Goal: Communication & Community: Ask a question

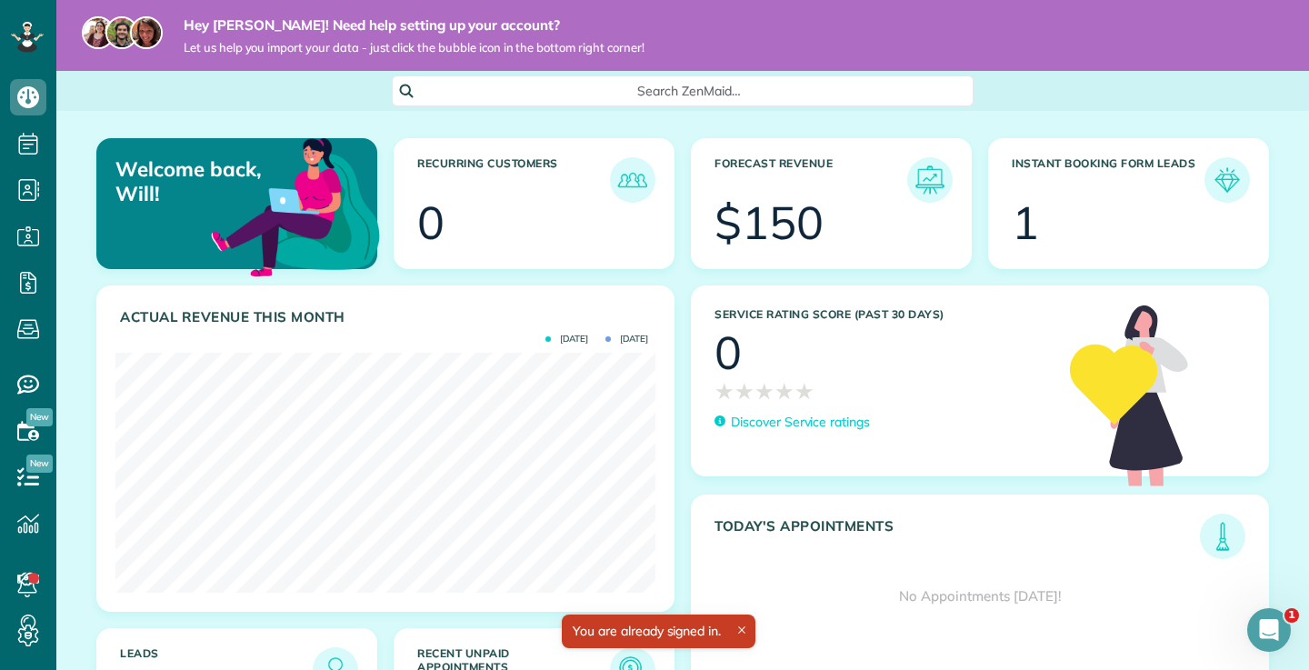
click at [748, 252] on article "Forecast Revenue $150" at bounding box center [831, 203] width 281 height 131
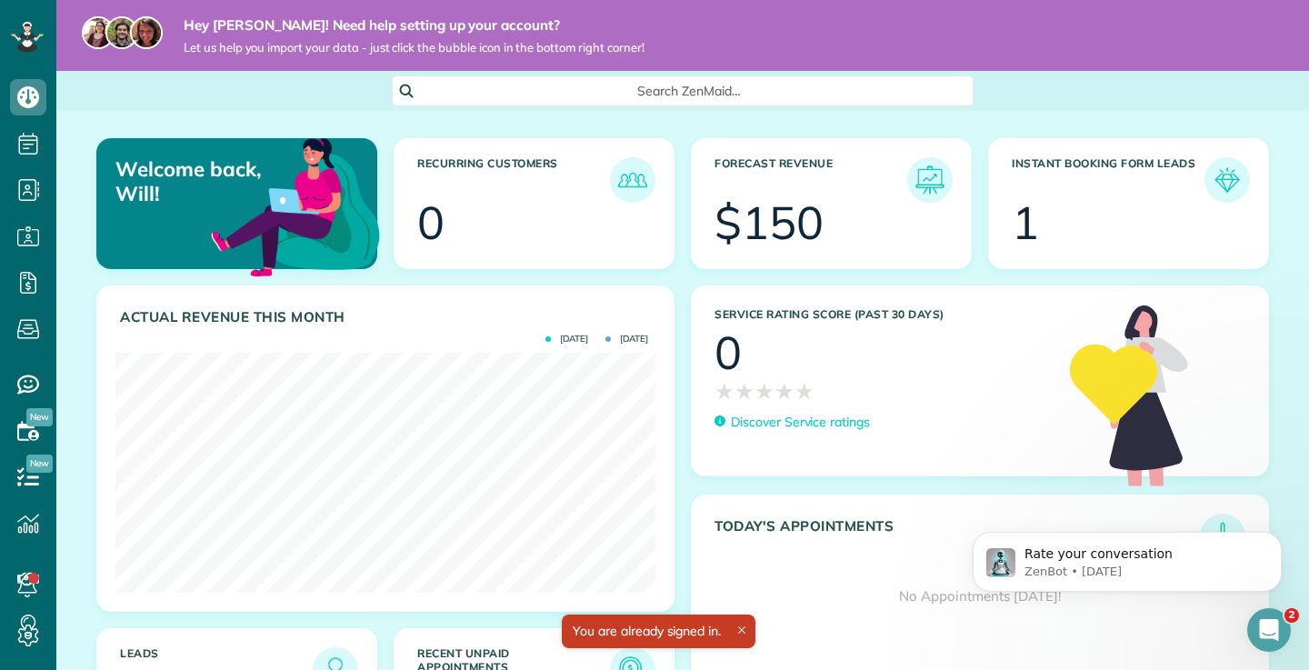
click at [761, 205] on div "$150" at bounding box center [768, 222] width 109 height 45
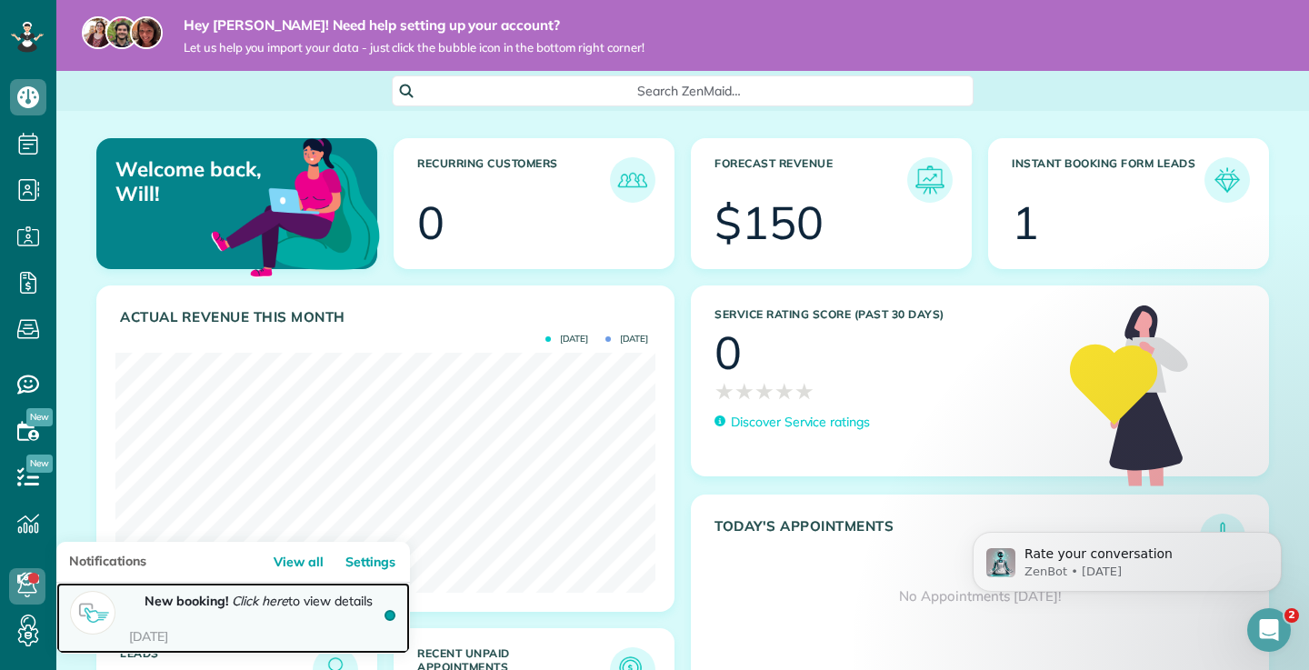
click at [190, 605] on strong "New booking!" at bounding box center [187, 601] width 84 height 16
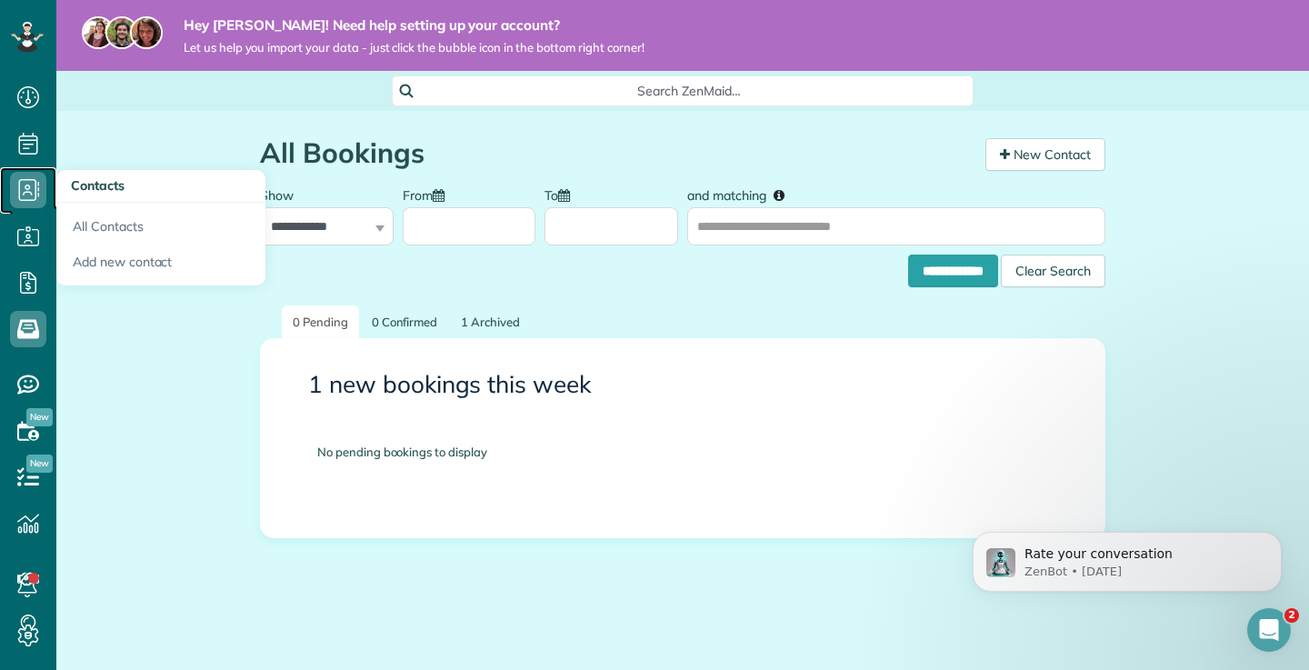
click at [33, 208] on span "Contacts" at bounding box center [28, 208] width 36 height 1
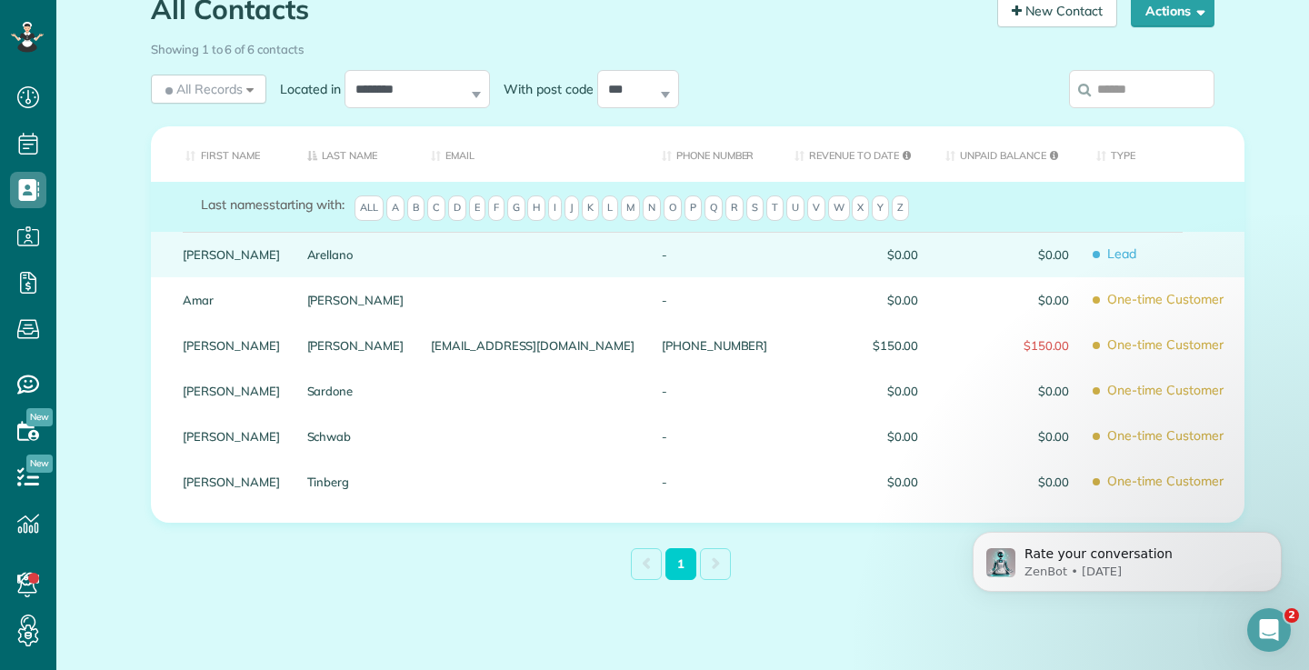
scroll to position [169, 0]
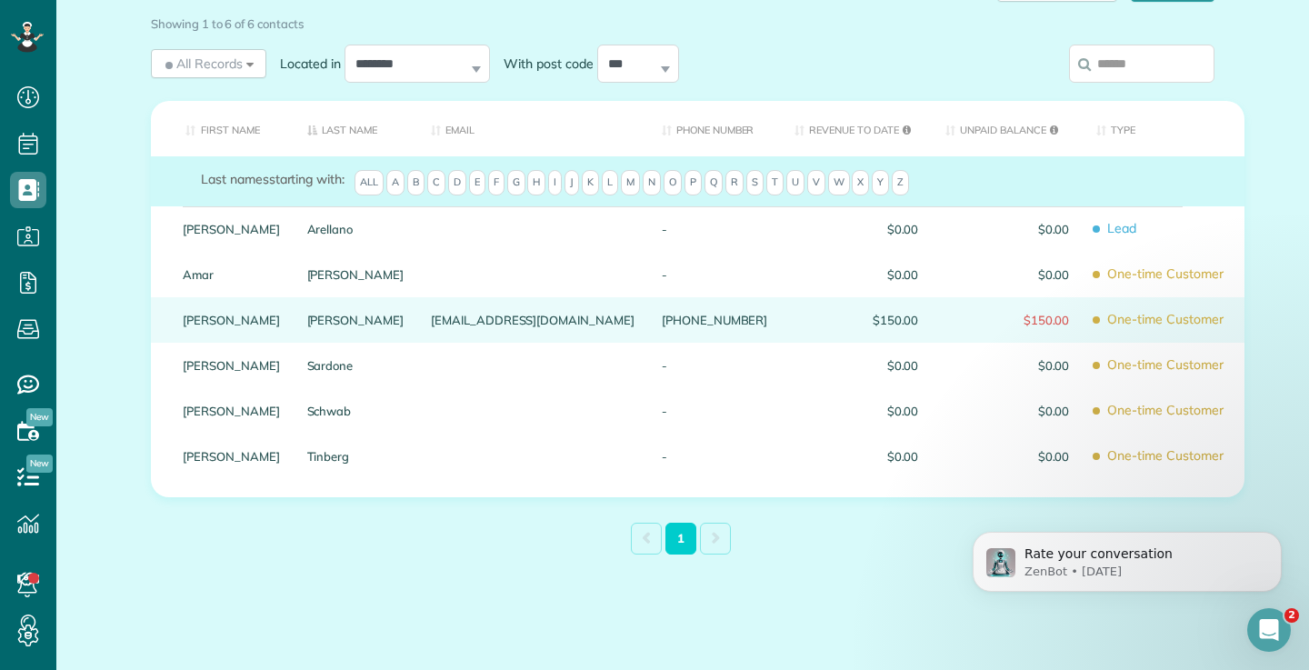
click at [418, 339] on div "[PERSON_NAME]" at bounding box center [356, 319] width 125 height 45
click at [418, 326] on div "[PERSON_NAME]" at bounding box center [356, 319] width 125 height 45
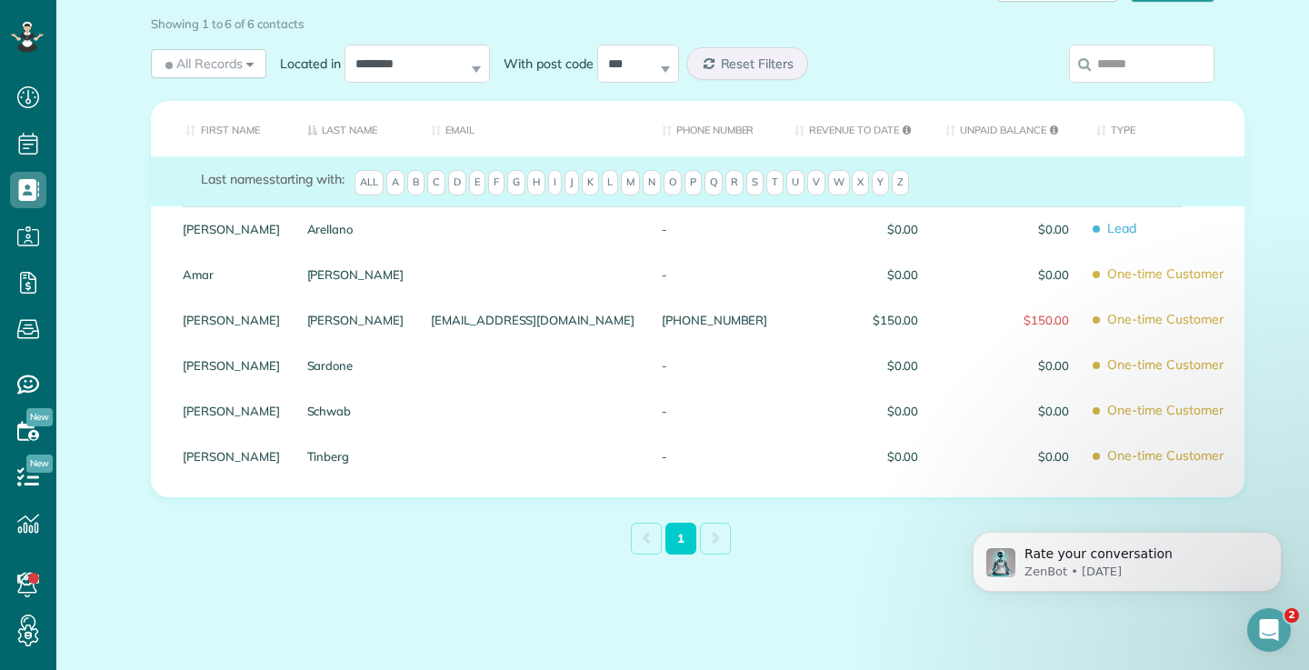
click at [418, 326] on div "[PERSON_NAME]" at bounding box center [356, 319] width 125 height 45
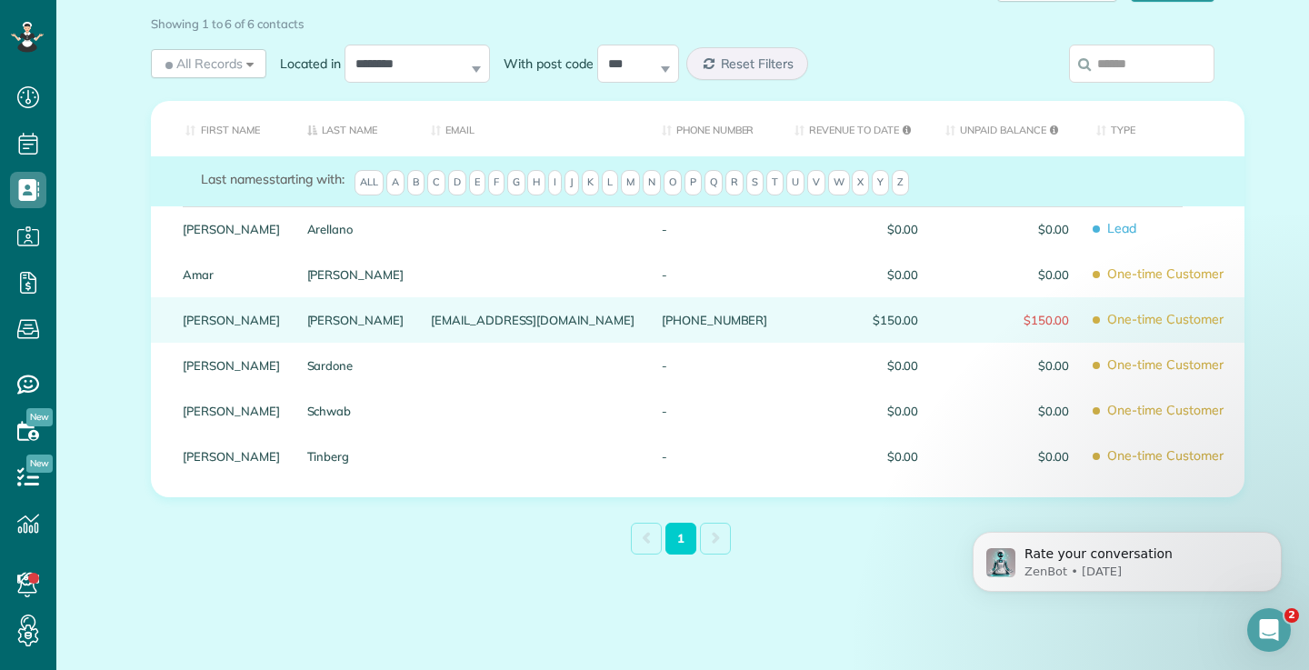
click at [1096, 324] on span "One-time Customer" at bounding box center [1163, 320] width 135 height 32
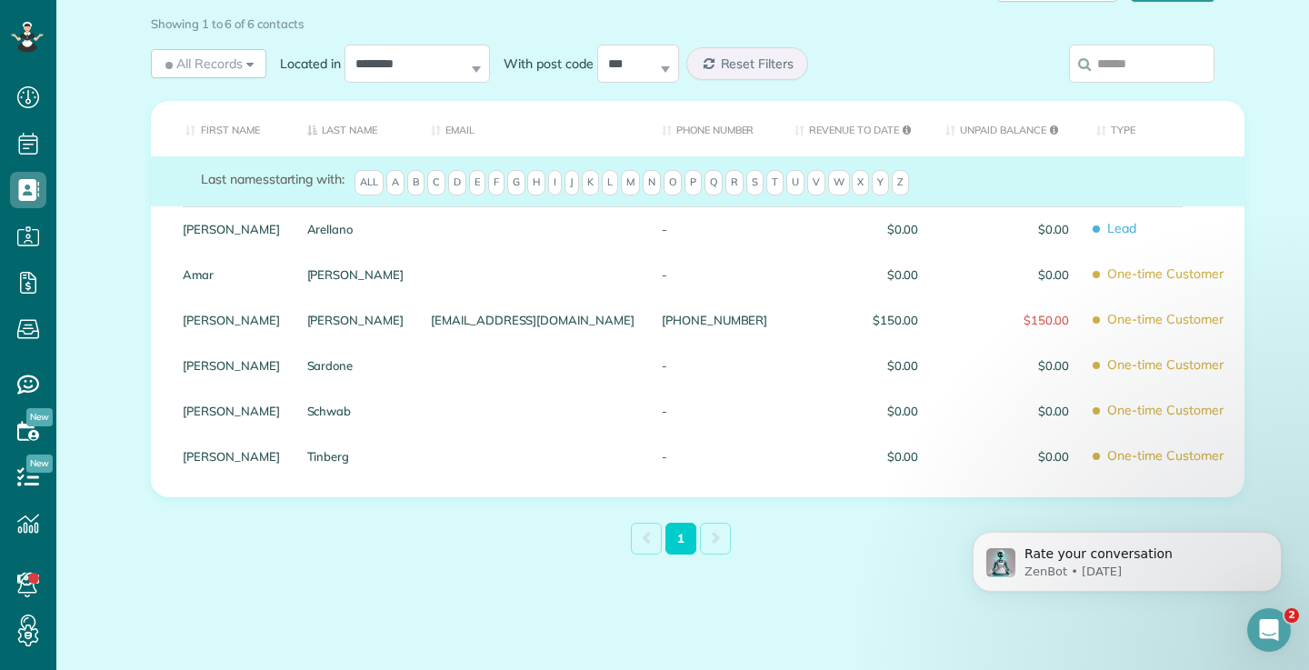
click at [1096, 324] on span "One-time Customer" at bounding box center [1163, 320] width 135 height 32
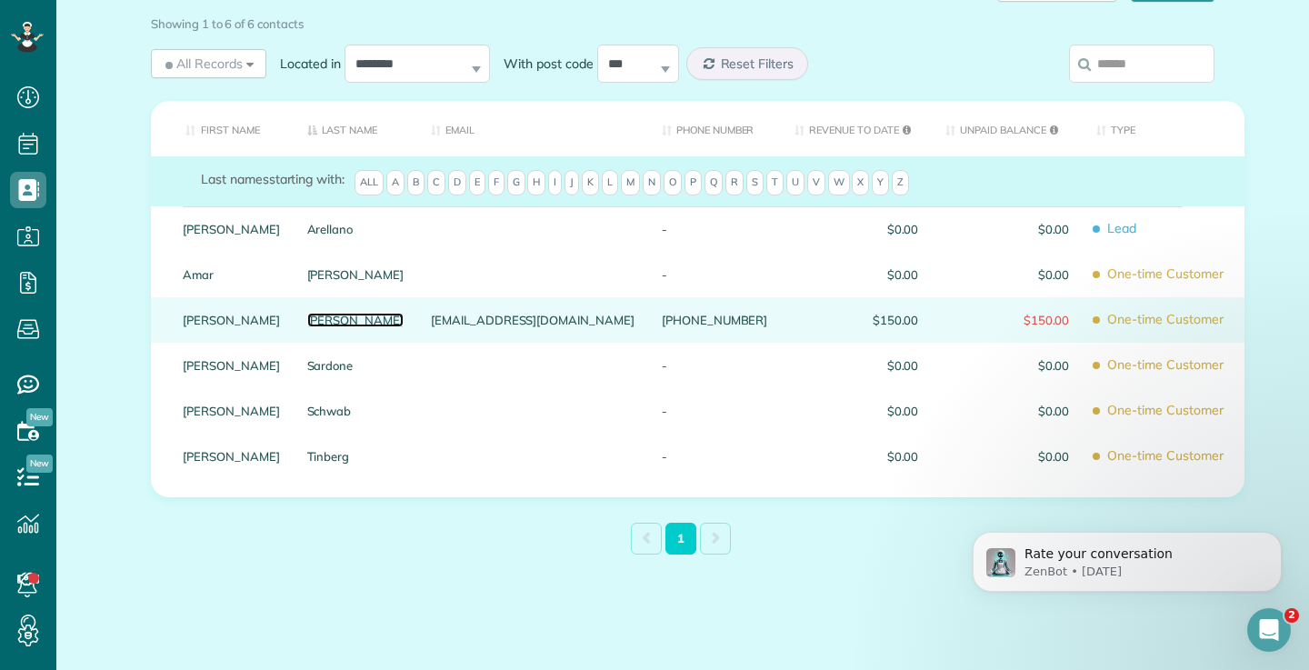
click at [404, 318] on link "[PERSON_NAME]" at bounding box center [355, 320] width 97 height 13
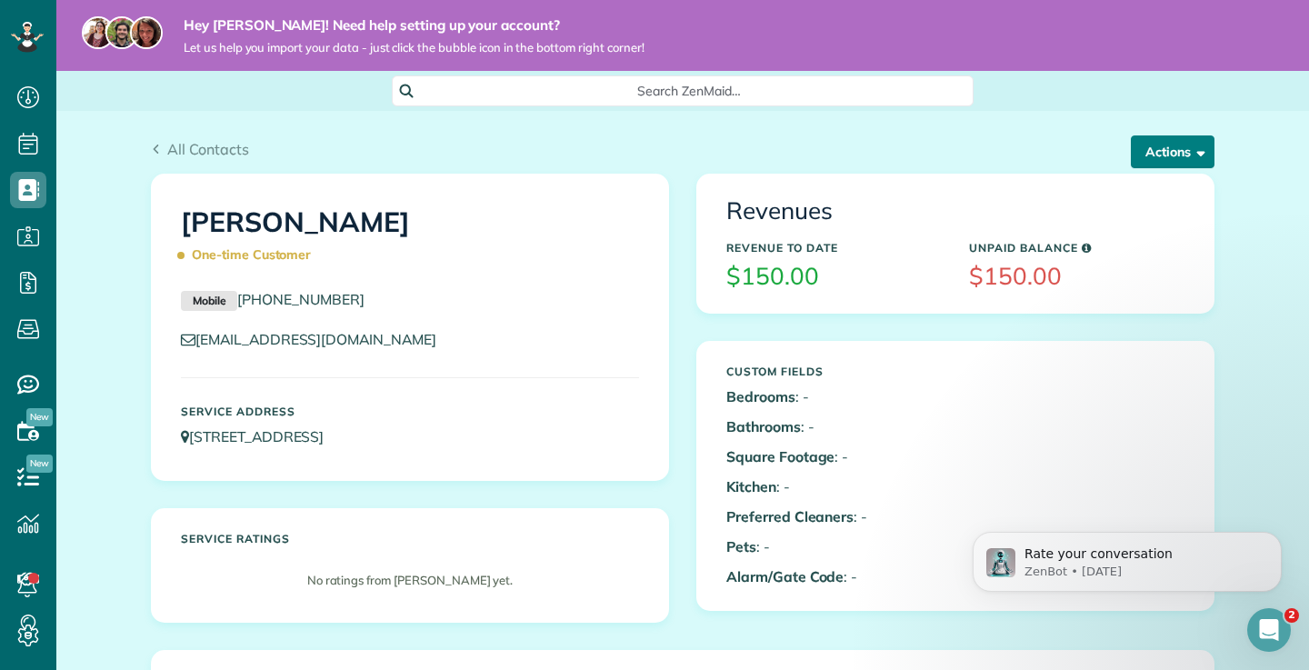
click at [1153, 150] on button "Actions" at bounding box center [1173, 151] width 84 height 33
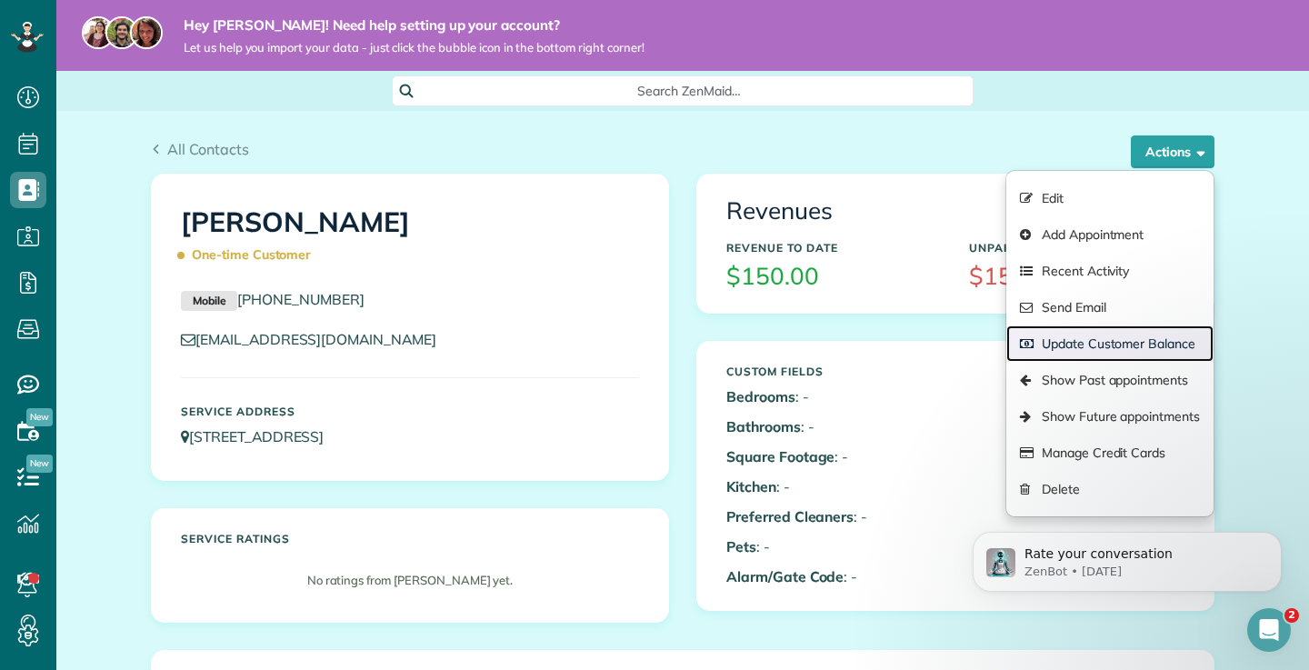
click at [1106, 337] on link "Update Customer Balance" at bounding box center [1109, 343] width 207 height 36
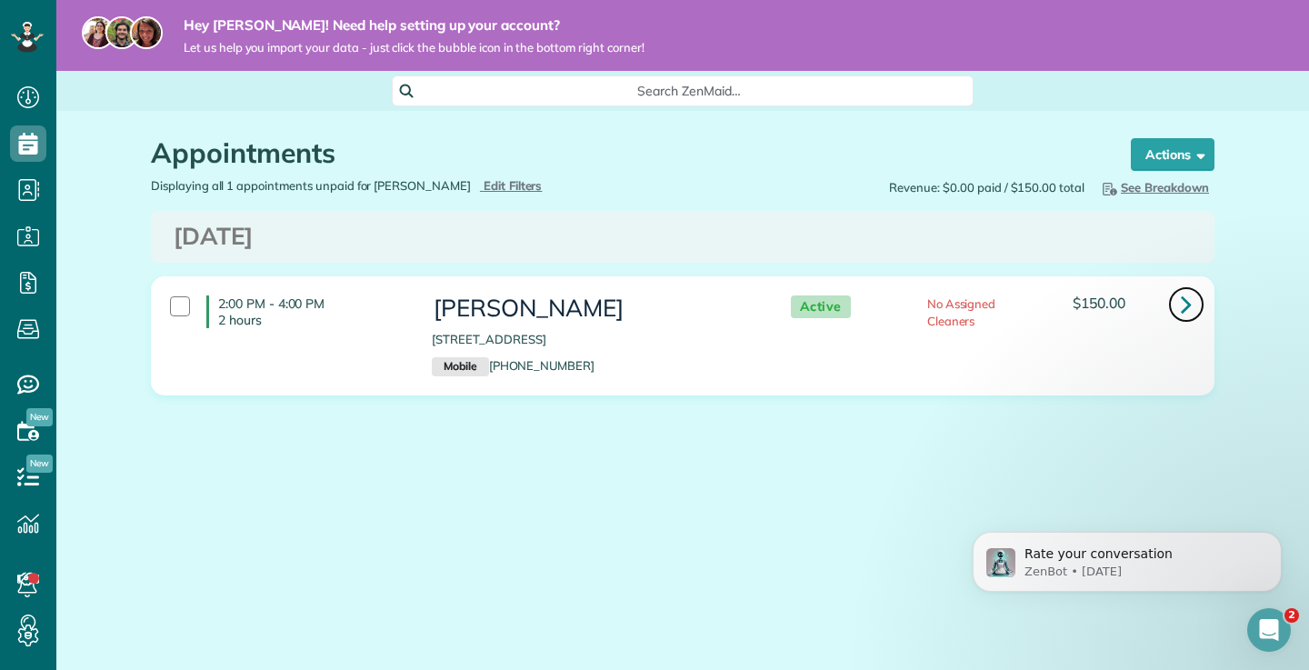
click at [1181, 308] on icon at bounding box center [1186, 304] width 11 height 32
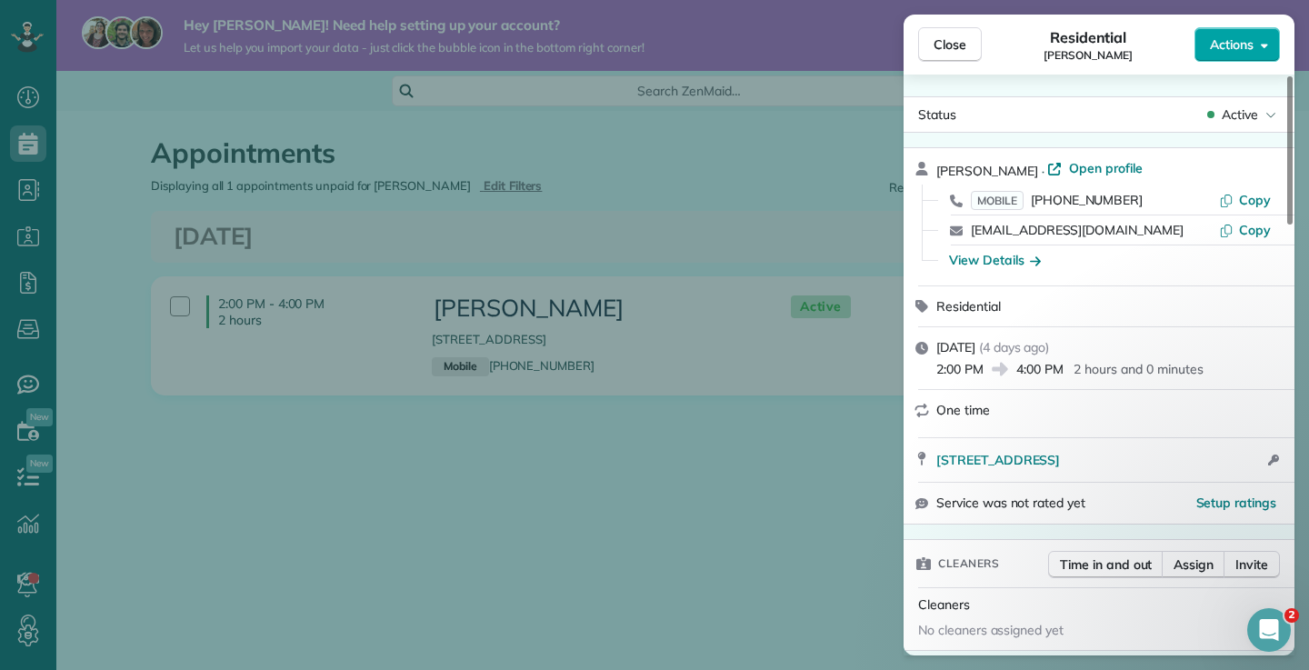
click at [1232, 29] on button "Actions" at bounding box center [1236, 44] width 85 height 35
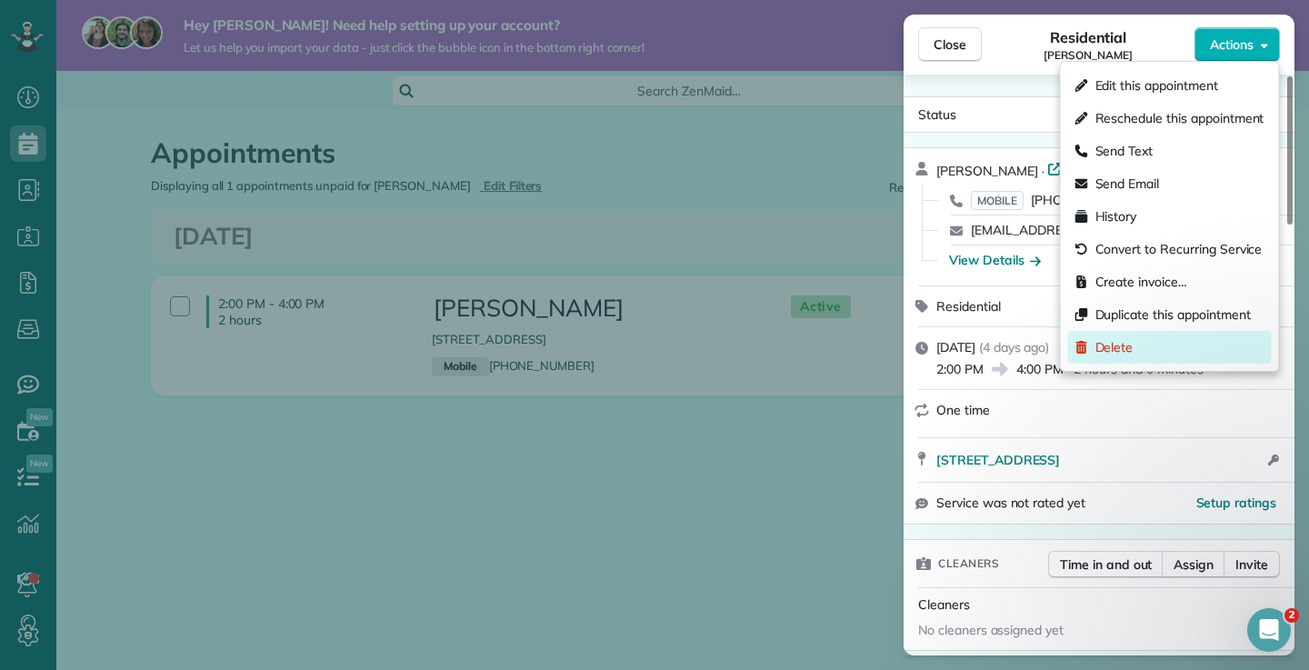
click at [1128, 337] on div "Delete" at bounding box center [1170, 347] width 204 height 33
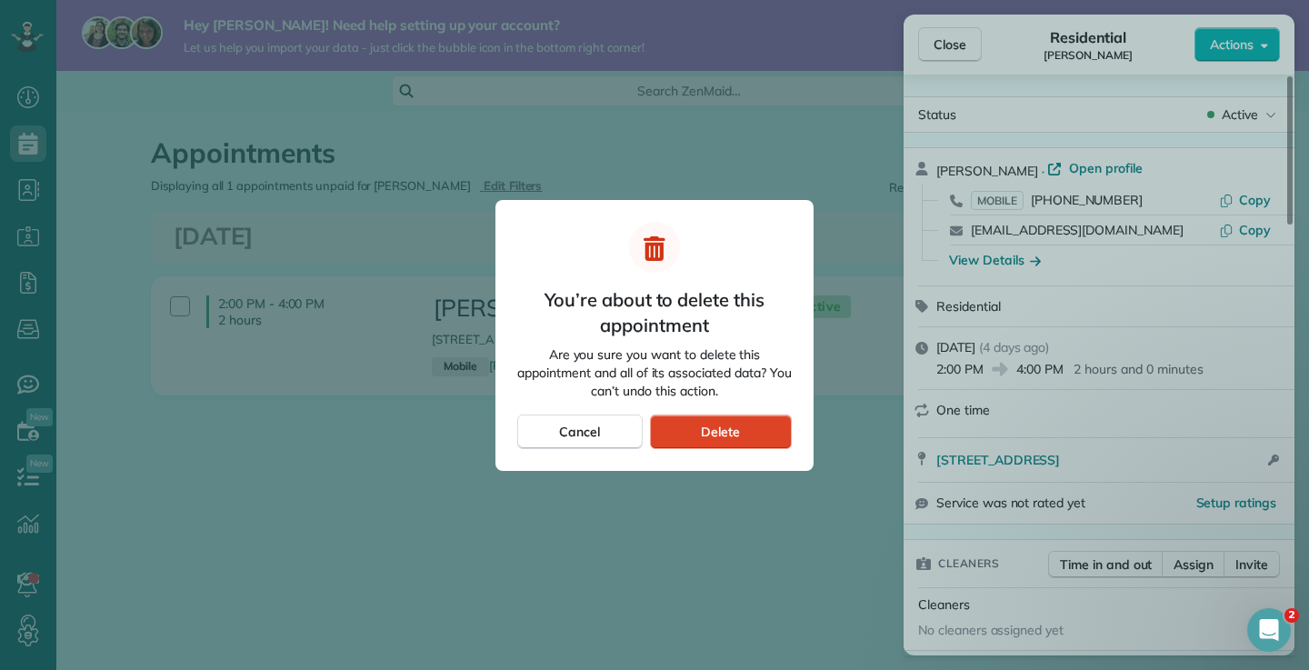
click at [711, 418] on div "Delete" at bounding box center [721, 431] width 142 height 35
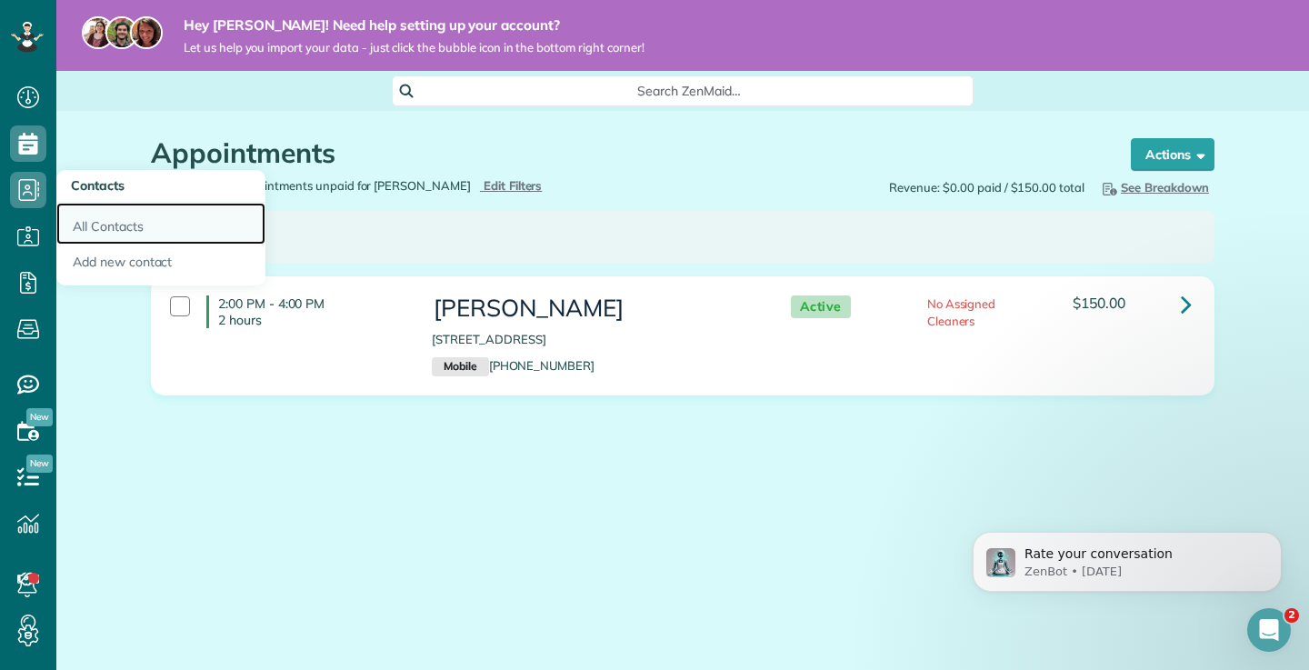
click at [107, 238] on link "All Contacts" at bounding box center [160, 224] width 209 height 42
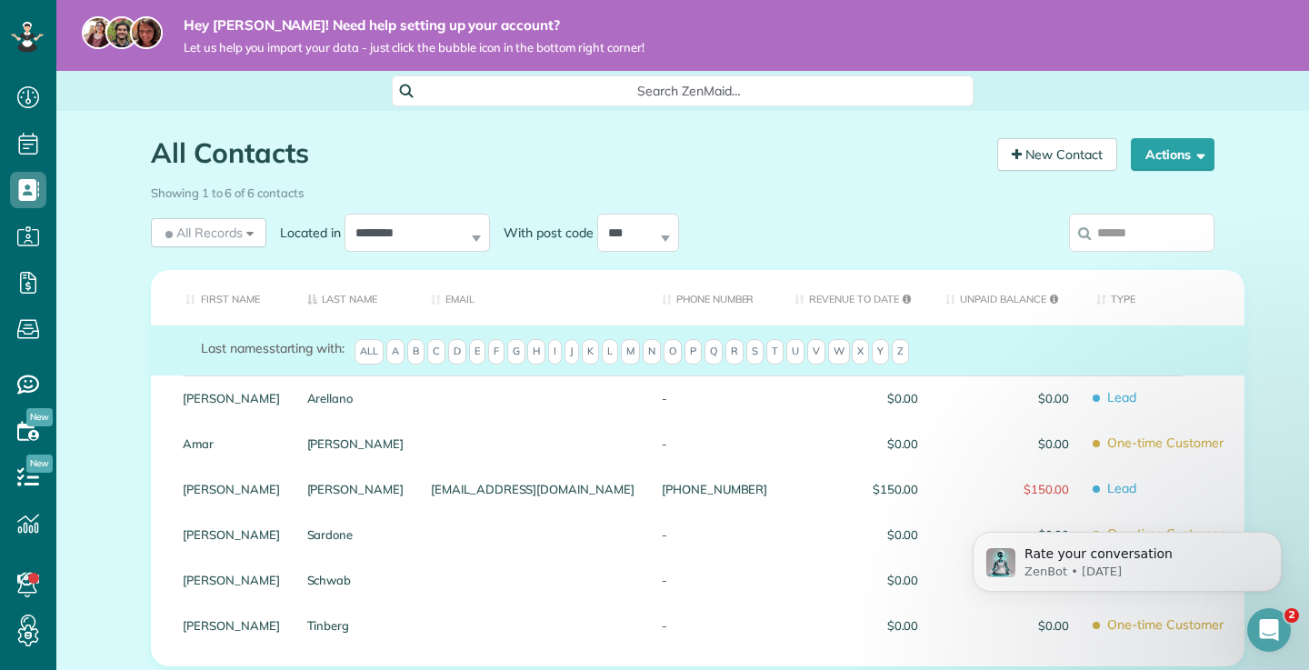
click at [192, 5] on div "Hey [PERSON_NAME]! Need help setting up your account? Let us help you import yo…" at bounding box center [682, 35] width 1252 height 71
click at [120, 35] on img at bounding box center [121, 32] width 33 height 33
click at [1261, 644] on div "Open Intercom Messenger" at bounding box center [1266, 627] width 60 height 60
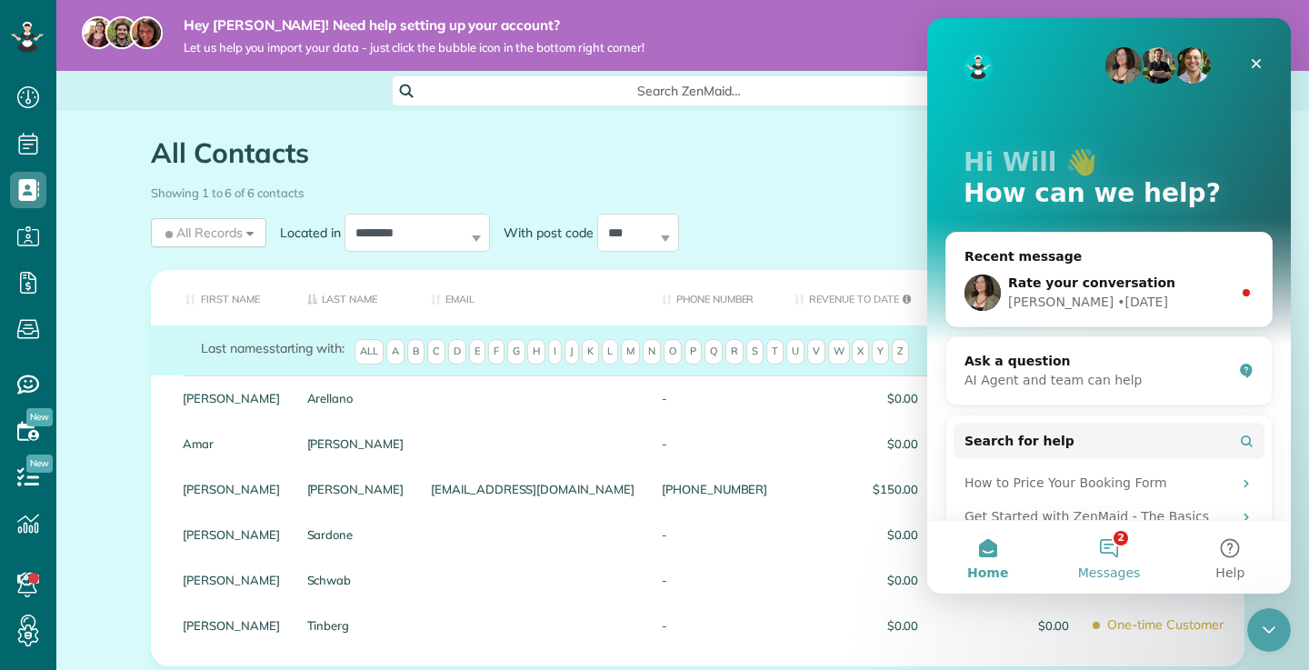
click at [1113, 575] on span "Messages" at bounding box center [1109, 572] width 63 height 13
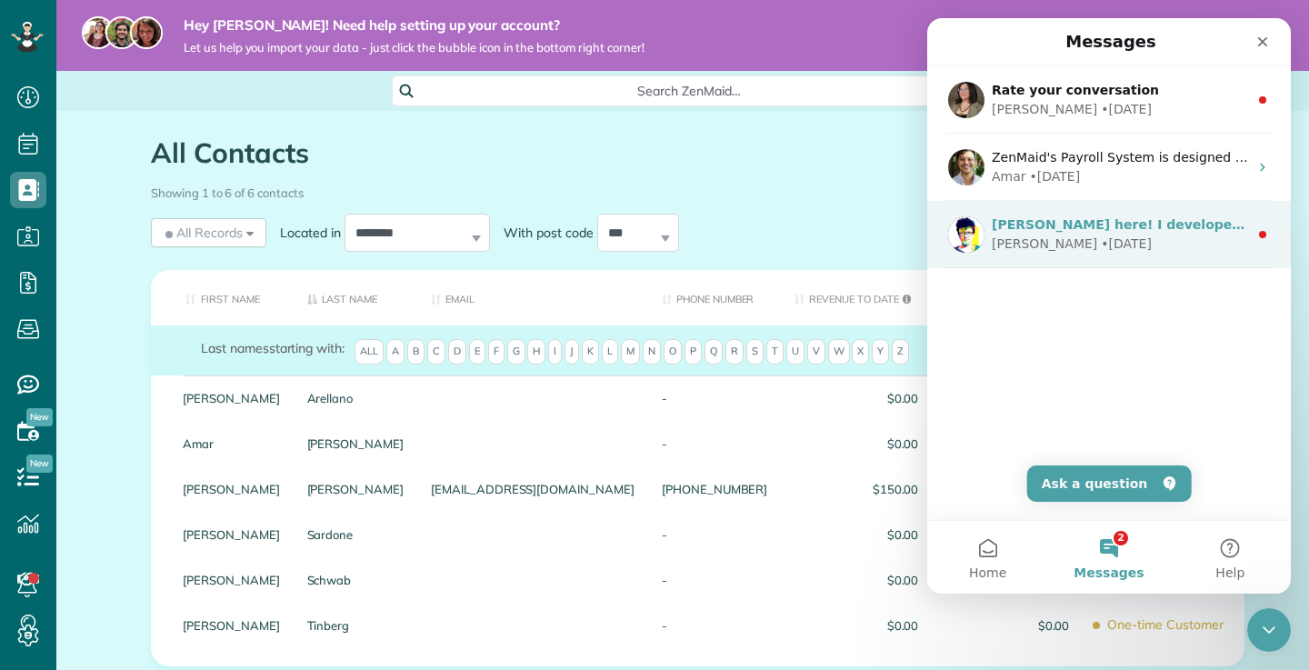
click at [1076, 257] on div "[PERSON_NAME] here! I developed the software you're currently trialing (though …" at bounding box center [1109, 234] width 364 height 67
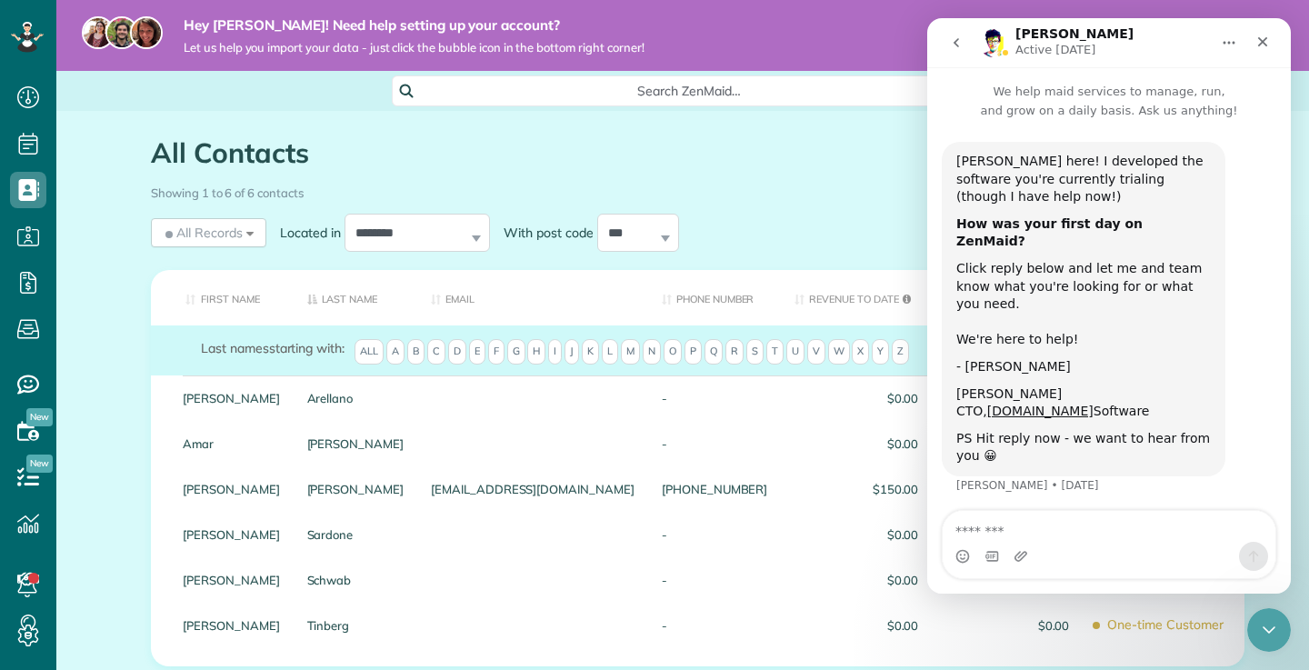
click at [1049, 530] on textarea "Message…" at bounding box center [1108, 526] width 333 height 31
type textarea "**********"
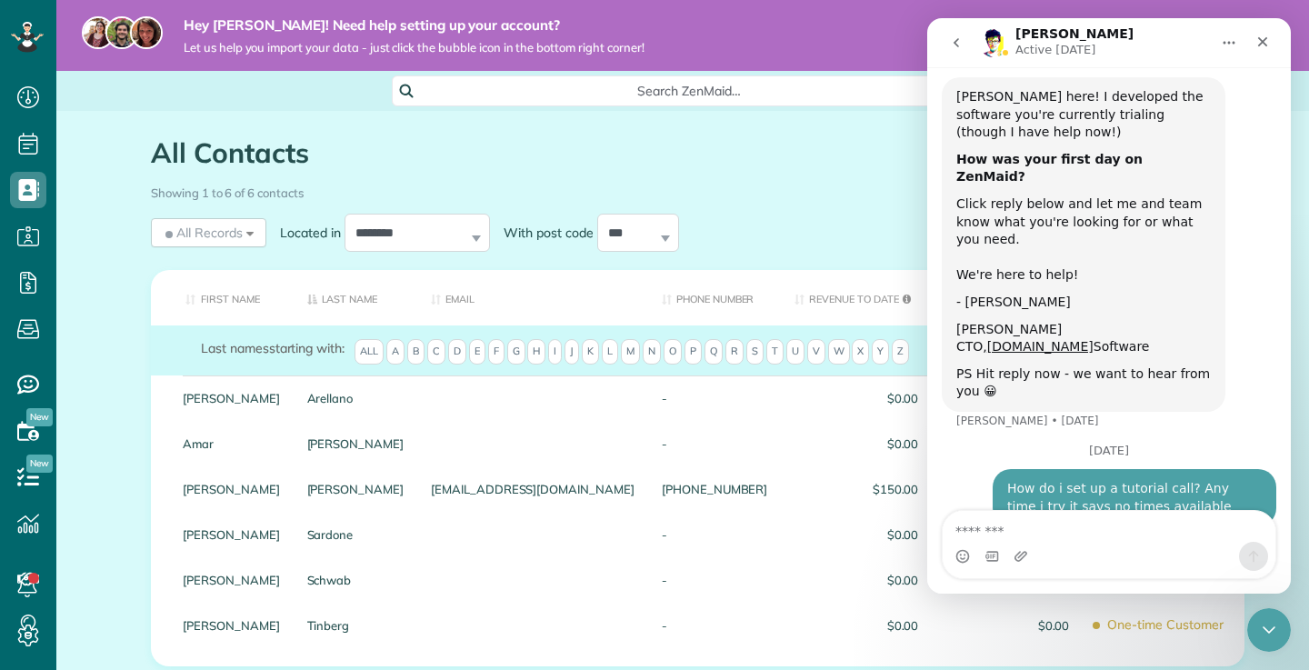
click at [816, 233] on div "**********" at bounding box center [546, 232] width 791 height 47
click at [963, 35] on button "go back" at bounding box center [956, 42] width 35 height 35
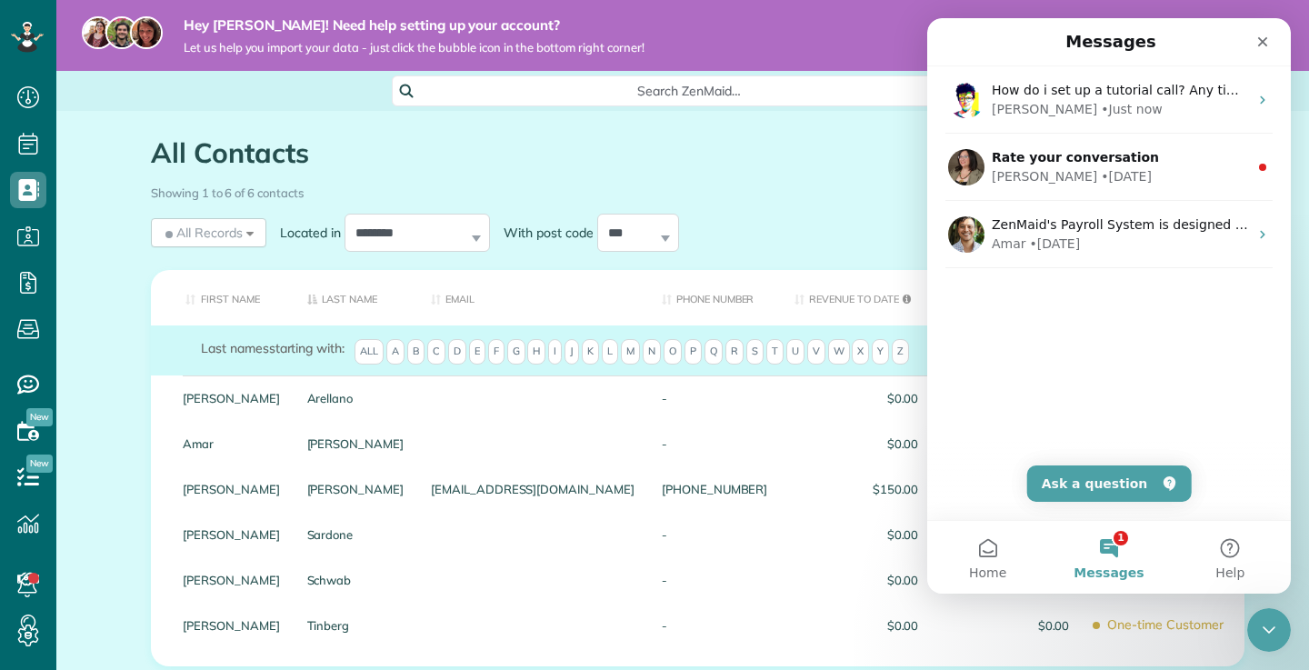
scroll to position [0, 0]
click at [806, 216] on div "**********" at bounding box center [546, 232] width 791 height 47
click at [1261, 46] on icon "Close" at bounding box center [1262, 42] width 15 height 15
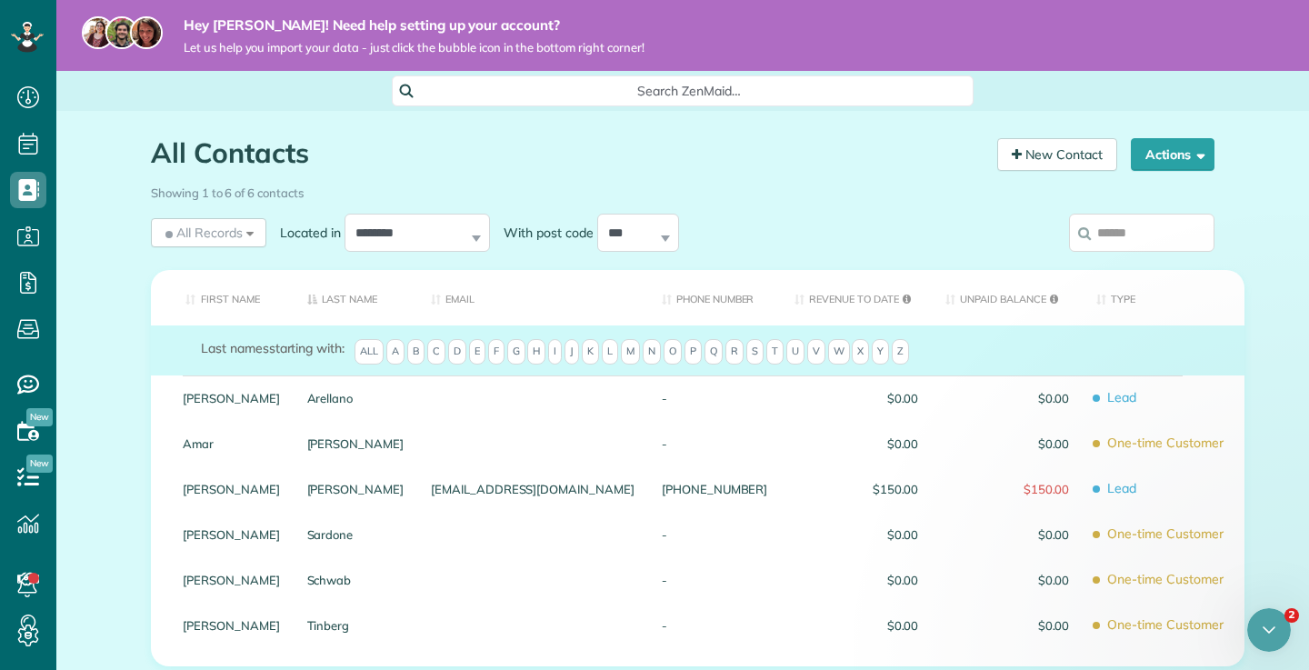
click at [1261, 46] on div "Hey [PERSON_NAME]! Need help setting up your account? Let us help you import yo…" at bounding box center [682, 35] width 1252 height 71
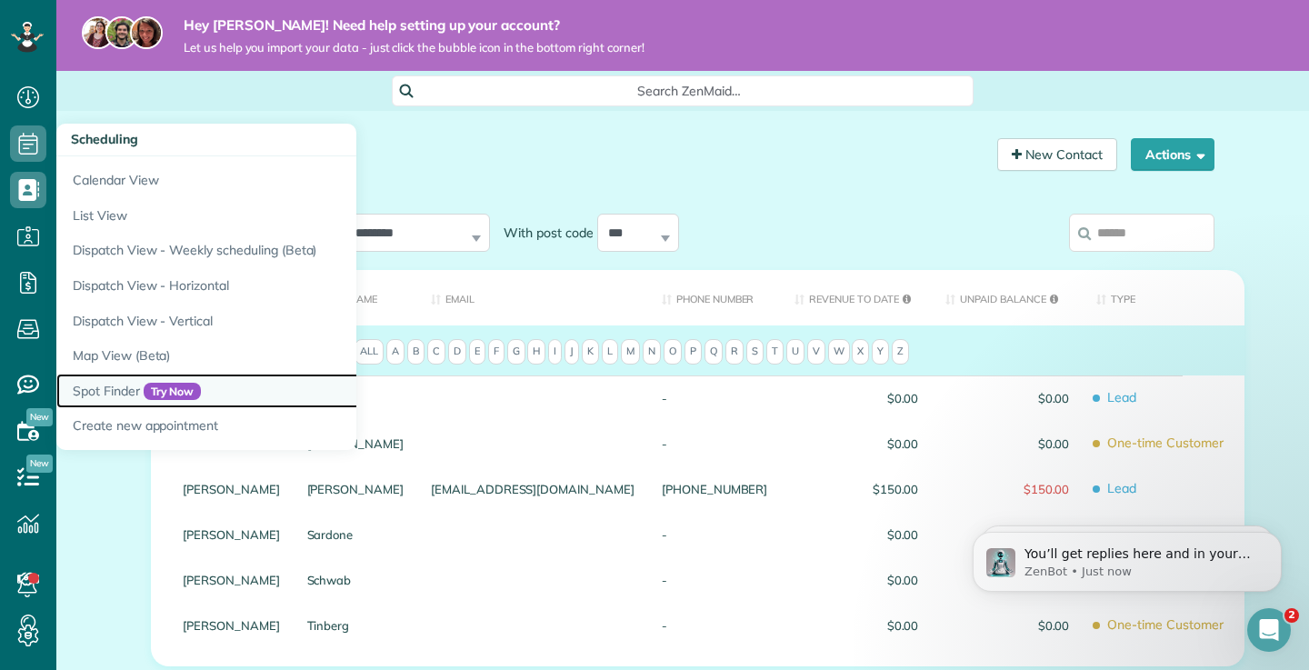
click at [110, 377] on link "Spot Finder Try Now" at bounding box center [283, 391] width 454 height 35
